Goal: Task Accomplishment & Management: Manage account settings

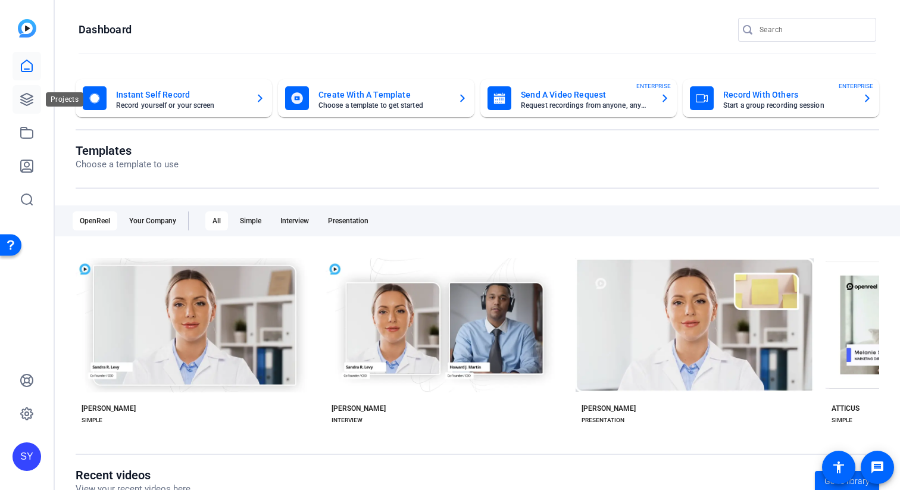
click at [29, 96] on icon at bounding box center [27, 99] width 14 height 14
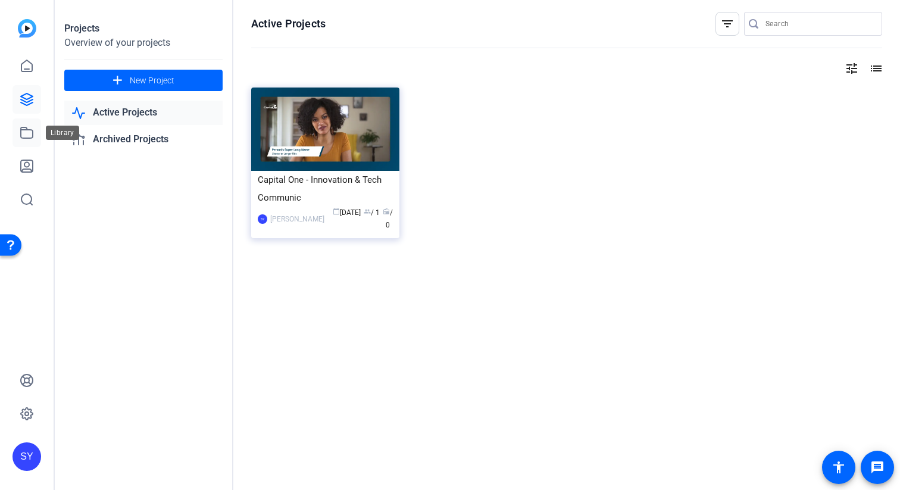
click at [25, 133] on icon at bounding box center [27, 133] width 14 height 14
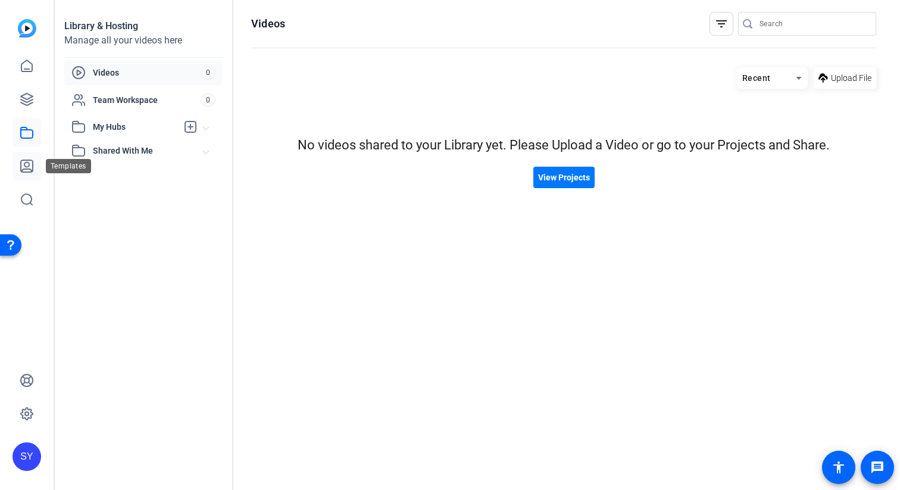
click at [25, 166] on icon at bounding box center [27, 166] width 12 height 12
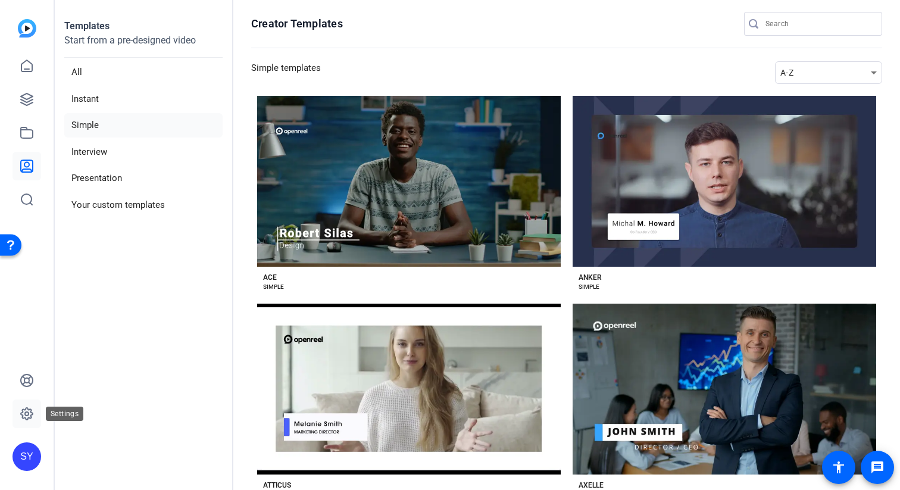
click at [37, 407] on link at bounding box center [27, 414] width 29 height 29
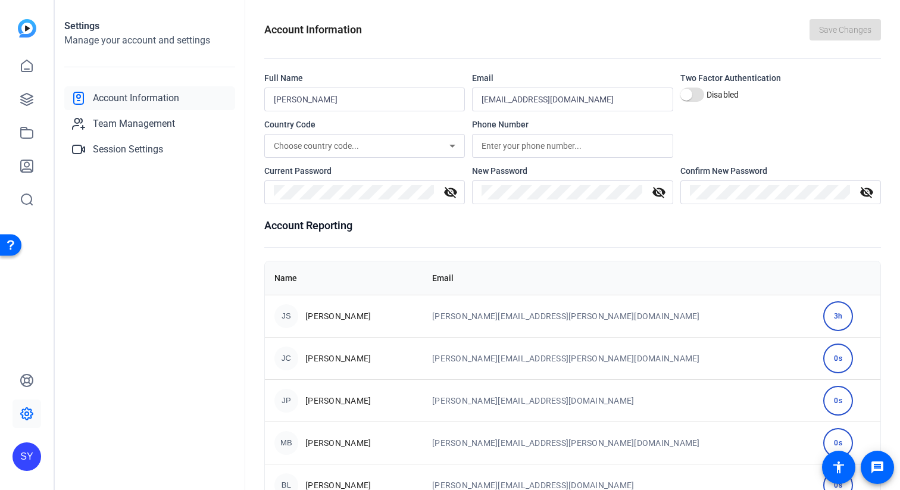
click at [282, 98] on input "Sungji Yoon" at bounding box center [365, 99] width 182 height 14
type input "[PERSON_NAME]"
click at [831, 25] on span "Save Changes" at bounding box center [845, 30] width 52 height 13
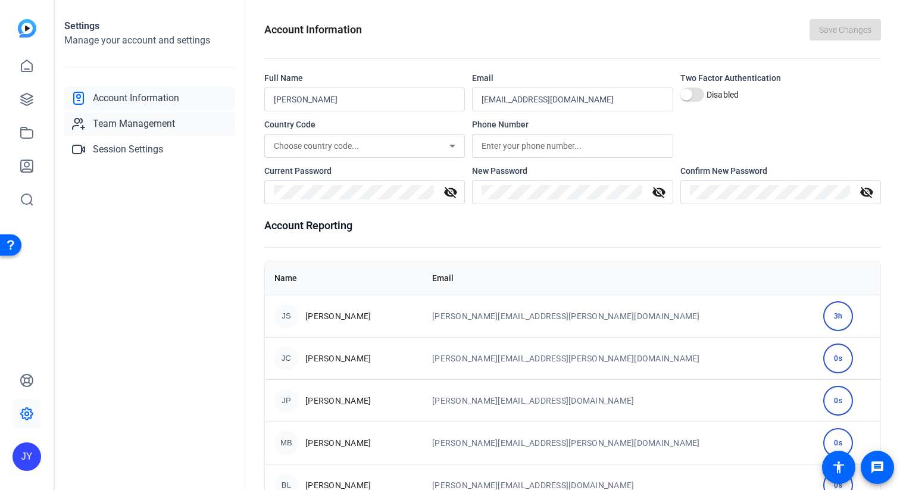
click at [167, 126] on span "Team Management" at bounding box center [134, 124] width 82 height 14
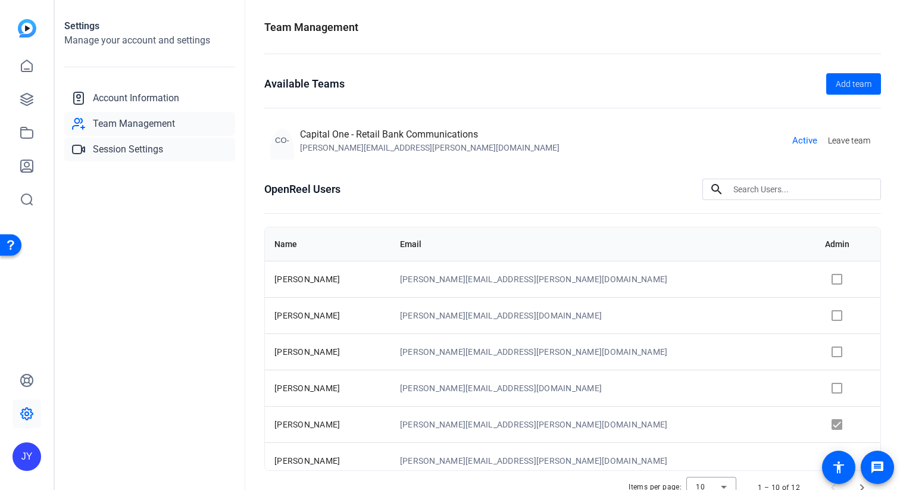
click at [149, 155] on span "Session Settings" at bounding box center [128, 149] width 70 height 14
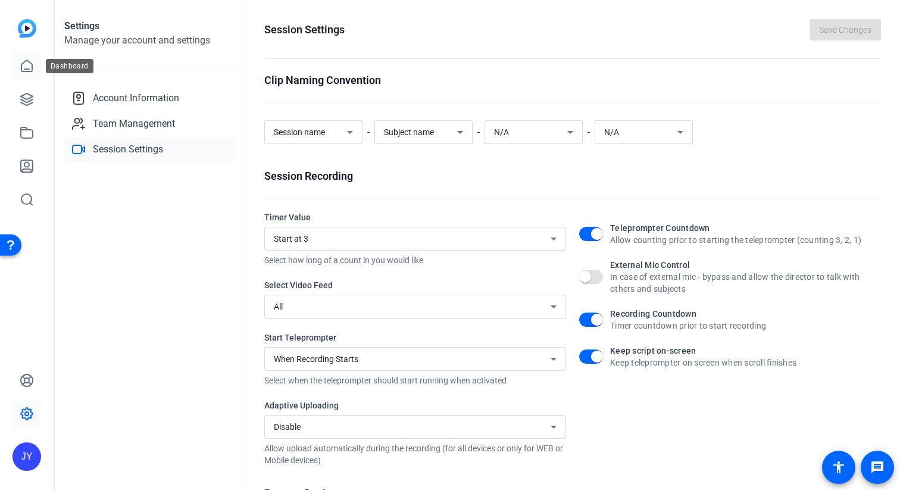
click at [26, 64] on icon at bounding box center [27, 66] width 14 height 14
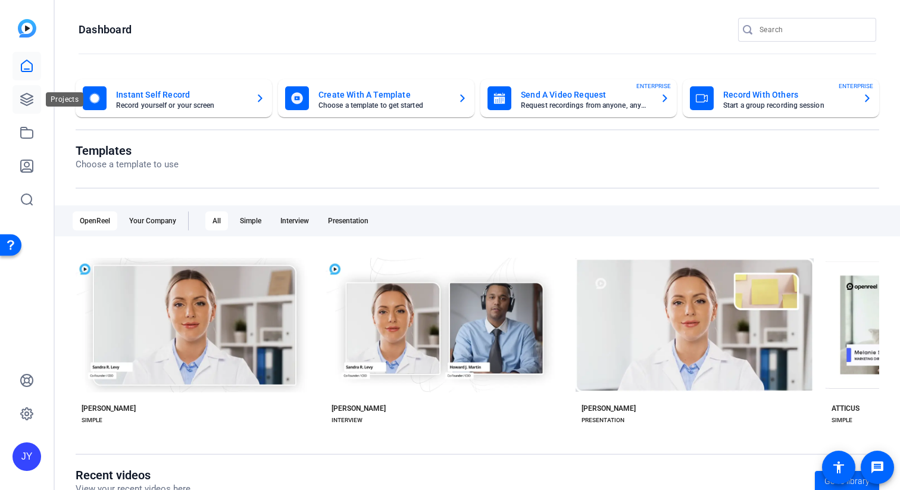
click at [27, 100] on icon at bounding box center [27, 99] width 14 height 14
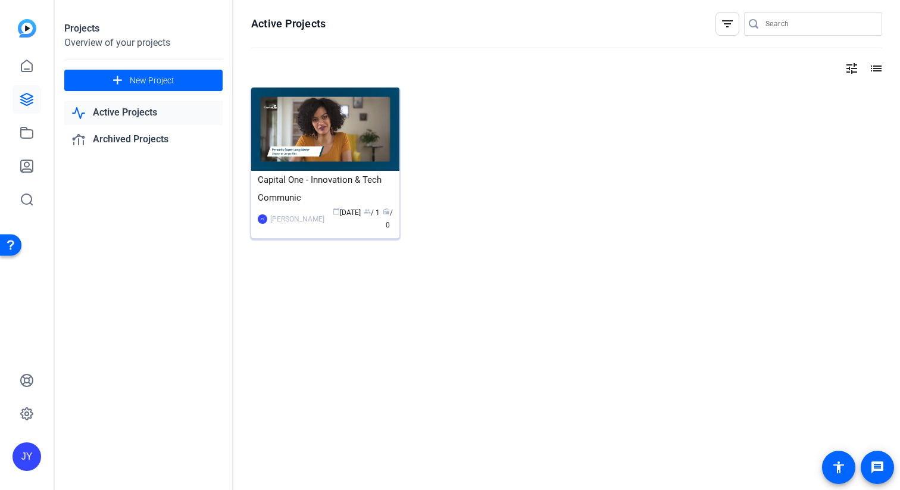
click at [307, 142] on img at bounding box center [325, 129] width 148 height 83
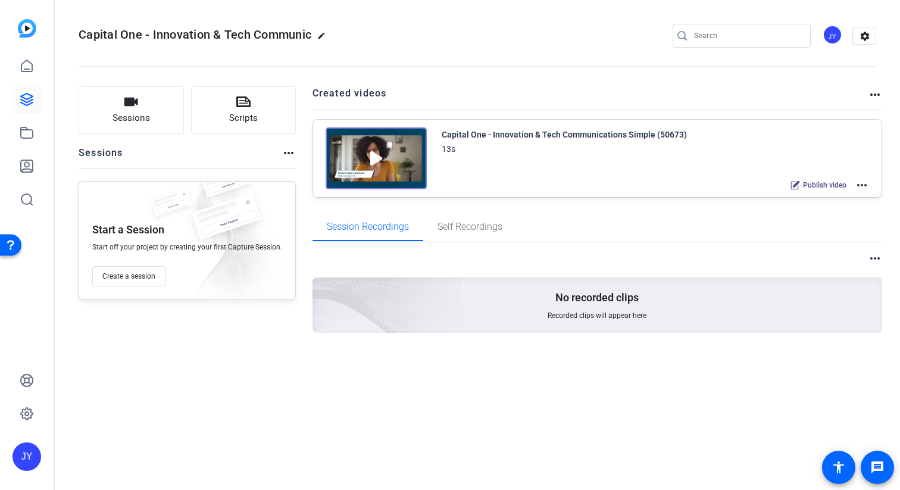
click at [479, 138] on div "Capital One - Innovation & Tech Communications Simple (50673)" at bounding box center [564, 134] width 245 height 14
click at [859, 185] on mat-icon "more_horiz" at bounding box center [862, 185] width 14 height 14
click at [835, 196] on span "Edit in Creator" at bounding box center [818, 199] width 83 height 14
